Goal: Task Accomplishment & Management: Complete application form

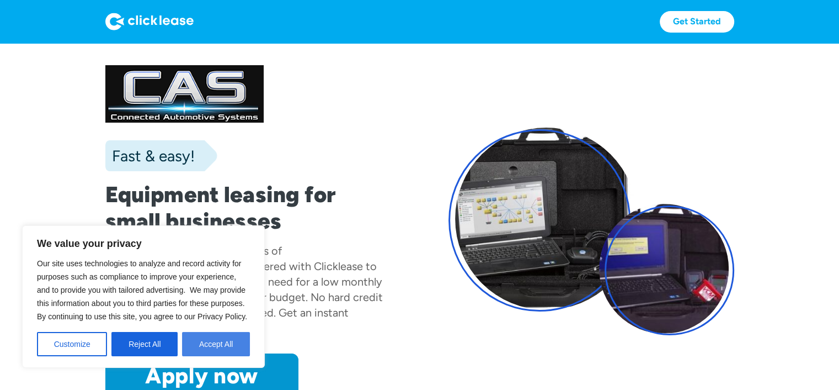
click at [229, 344] on button "Accept All" at bounding box center [216, 344] width 68 height 24
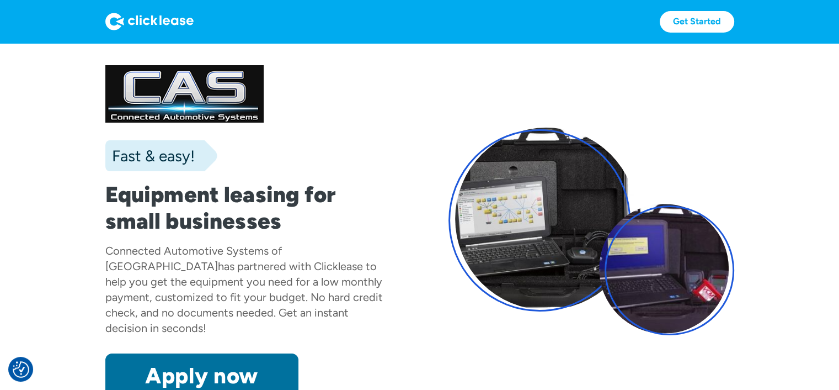
click at [211, 364] on link "Apply now" at bounding box center [201, 375] width 193 height 44
